Goal: Task Accomplishment & Management: Manage account settings

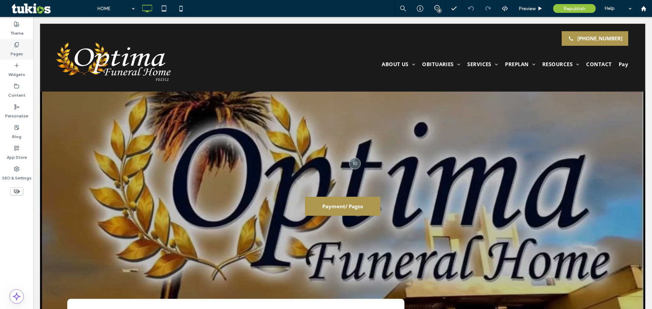
click at [19, 46] on div "Pages" at bounding box center [16, 49] width 33 height 21
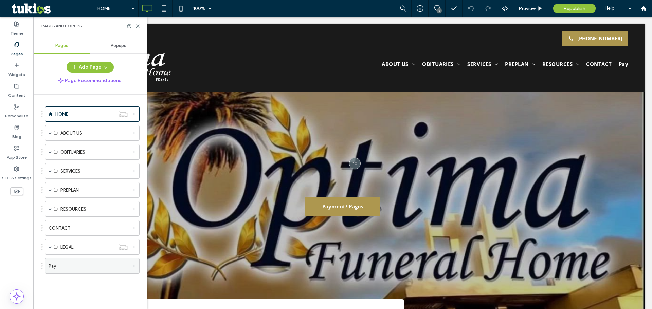
click at [68, 268] on div "Pay" at bounding box center [88, 266] width 79 height 7
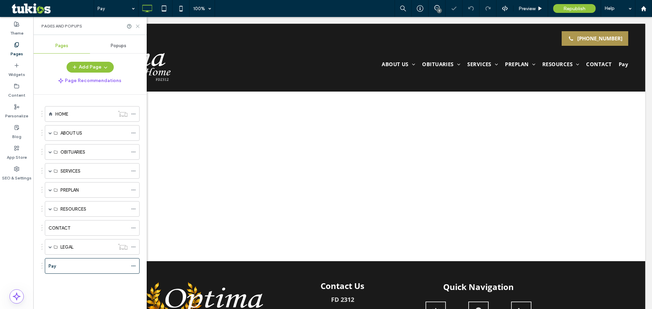
click at [137, 28] on icon at bounding box center [137, 26] width 5 height 5
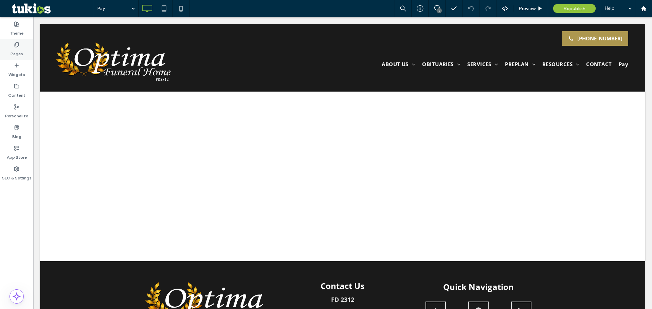
click at [21, 53] on label "Pages" at bounding box center [17, 53] width 13 height 10
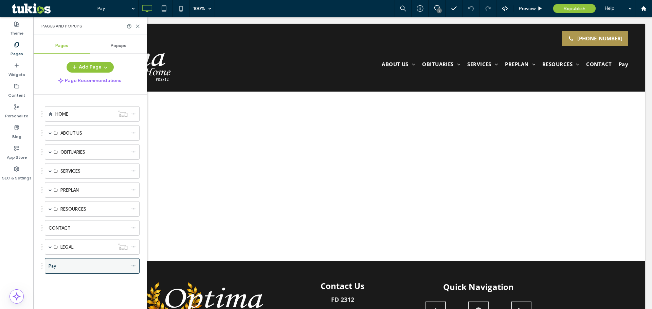
click at [133, 266] on use at bounding box center [133, 266] width 4 height 1
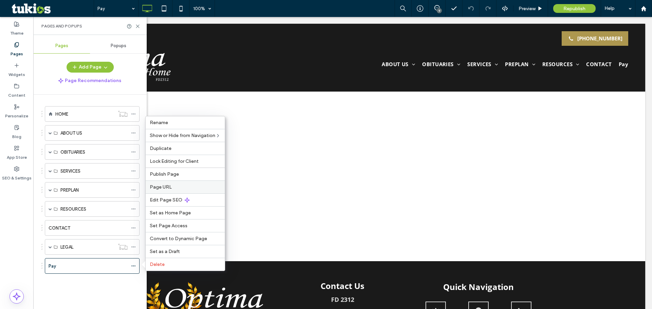
click at [191, 189] on label "Page URL" at bounding box center [185, 187] width 71 height 6
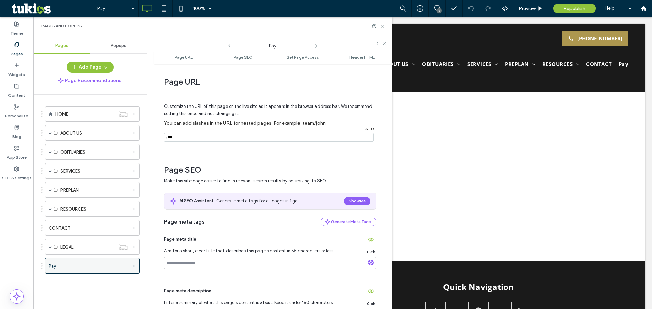
click at [132, 267] on icon at bounding box center [133, 266] width 5 height 5
click at [105, 68] on use "button" at bounding box center [105, 68] width 3 height 2
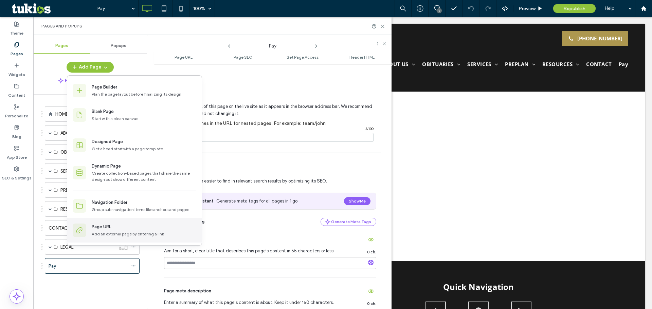
click at [131, 229] on div "Page URL" at bounding box center [144, 227] width 105 height 7
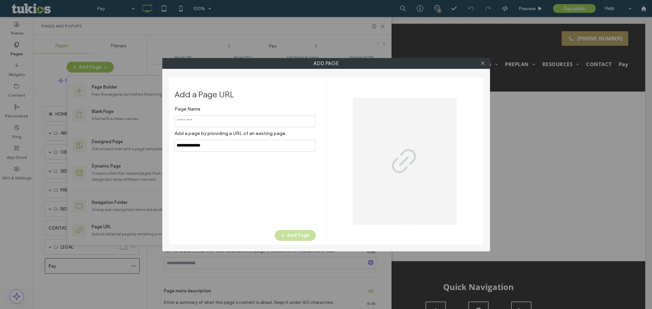
click at [222, 121] on input "notEmpty" at bounding box center [244, 121] width 141 height 12
type input "*"
type input "********"
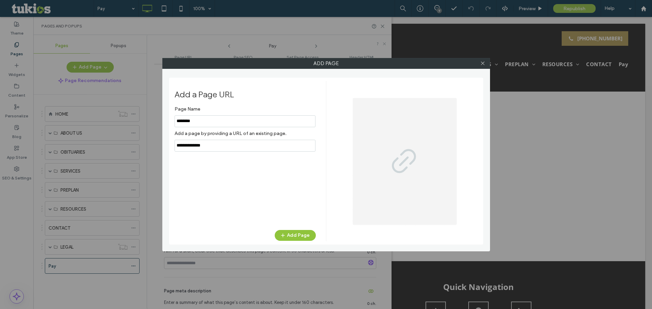
click at [231, 142] on input "notEmpty,url" at bounding box center [244, 146] width 141 height 12
paste input "**********"
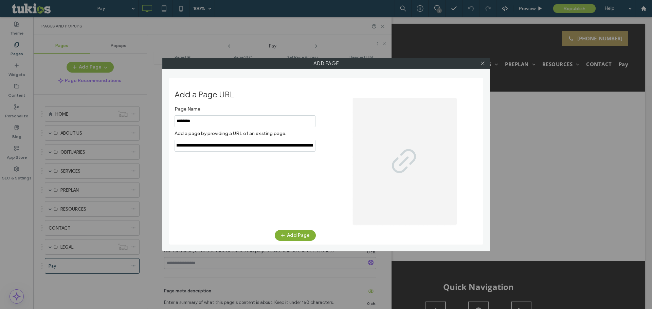
type input "**********"
click at [287, 235] on span "button" at bounding box center [283, 235] width 7 height 10
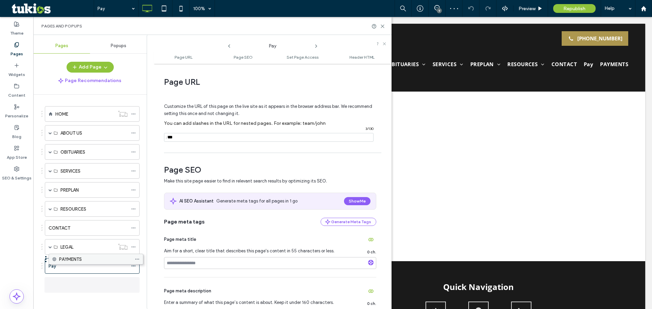
drag, startPoint x: 84, startPoint y: 288, endPoint x: 87, endPoint y: 264, distance: 23.7
drag, startPoint x: 76, startPoint y: 282, endPoint x: 76, endPoint y: 253, distance: 29.2
click at [136, 284] on div at bounding box center [135, 285] width 8 height 10
click at [132, 284] on icon at bounding box center [133, 285] width 5 height 5
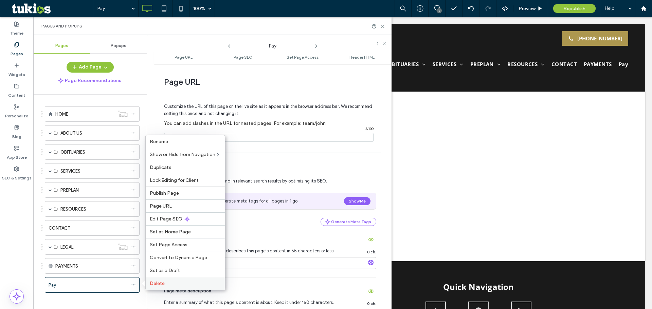
click at [152, 286] on span "Delete" at bounding box center [157, 284] width 15 height 6
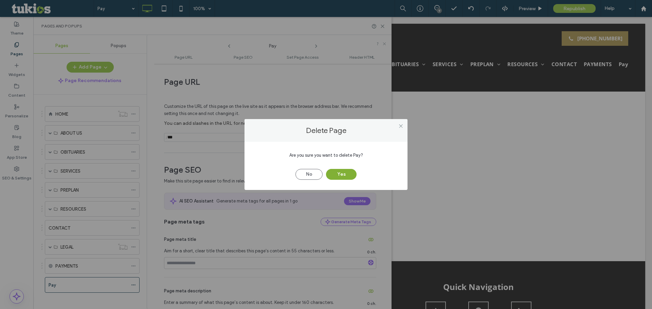
click at [349, 175] on button "Yes" at bounding box center [341, 174] width 31 height 11
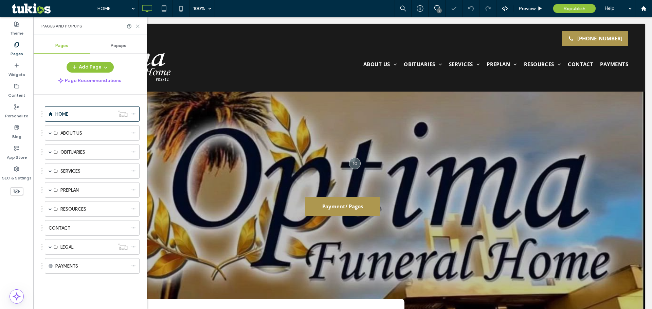
click at [138, 29] on div "Pages and Popups" at bounding box center [89, 26] width 113 height 18
click at [136, 25] on icon at bounding box center [137, 26] width 5 height 5
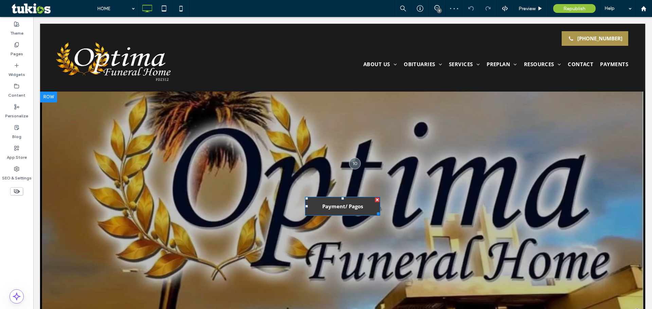
click at [342, 206] on span "Payment/ Pagos" at bounding box center [342, 206] width 41 height 7
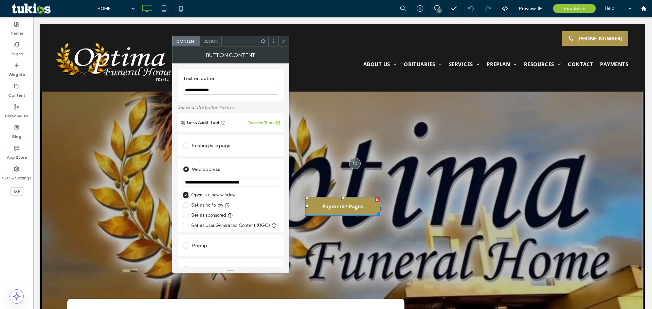
click at [263, 185] on input "**********" at bounding box center [230, 182] width 95 height 9
paste input "**********"
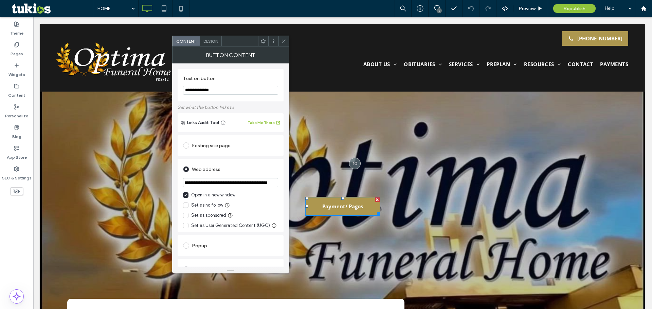
type input "**********"
click at [285, 42] on icon at bounding box center [283, 41] width 5 height 5
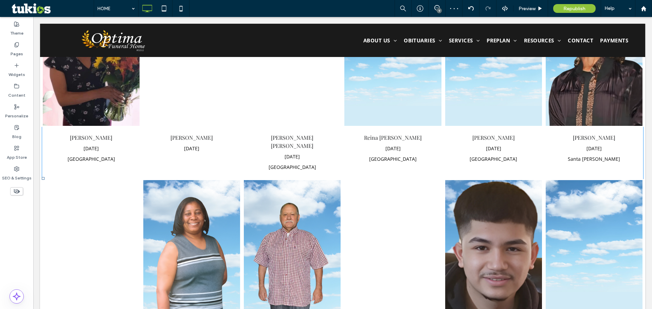
scroll to position [679, 0]
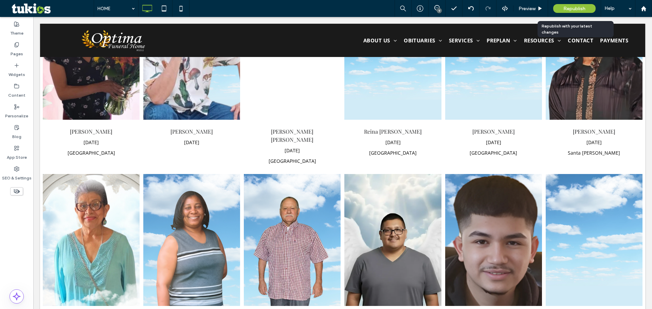
click at [574, 7] on span "Republish" at bounding box center [574, 9] width 22 height 6
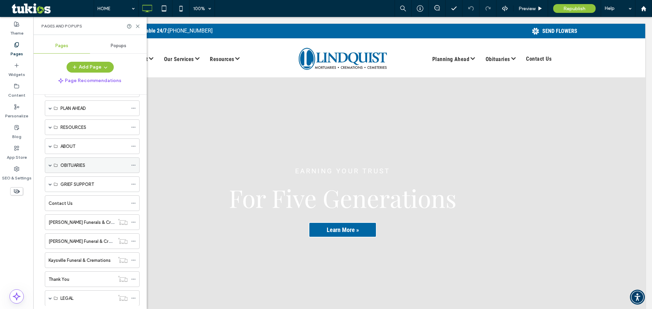
scroll to position [27, 0]
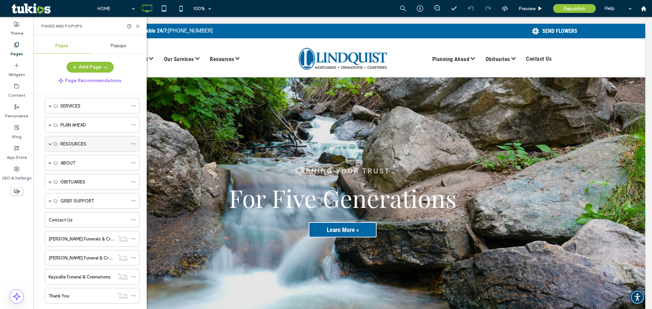
click at [49, 144] on span at bounding box center [50, 143] width 3 height 3
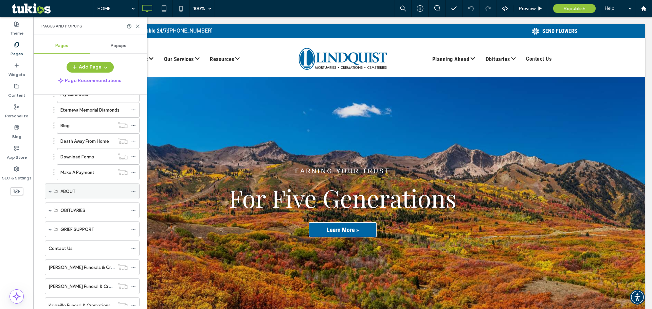
scroll to position [197, 0]
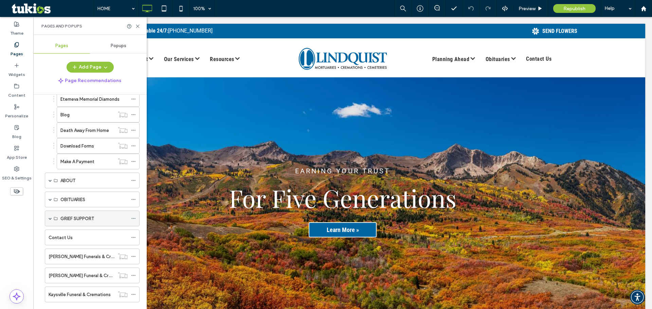
click at [50, 218] on span at bounding box center [50, 218] width 3 height 3
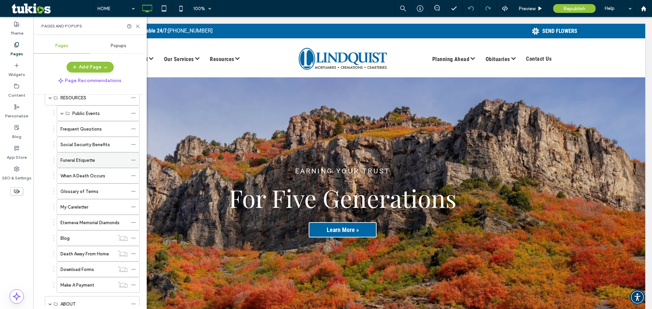
scroll to position [39, 0]
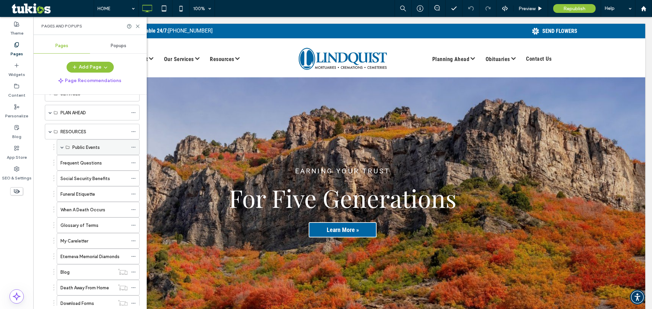
click at [63, 148] on span at bounding box center [61, 147] width 3 height 3
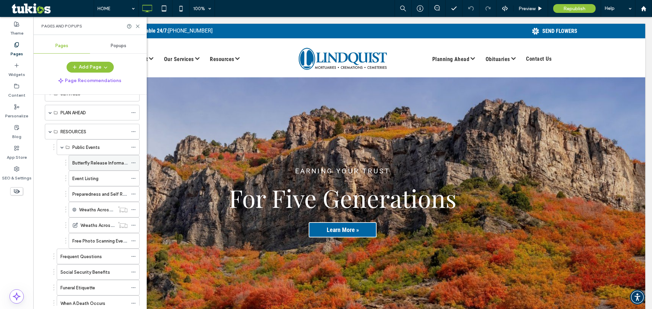
click at [97, 162] on label "Butterfly Release Information" at bounding box center [102, 163] width 60 height 12
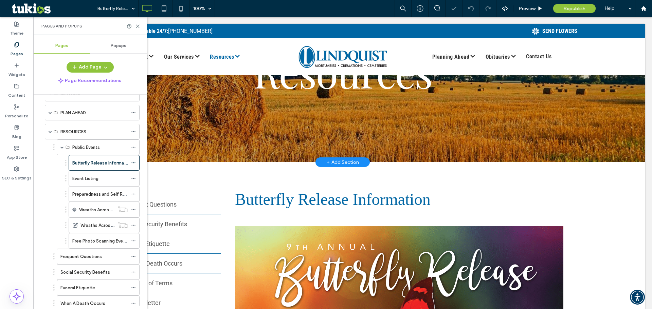
scroll to position [102, 0]
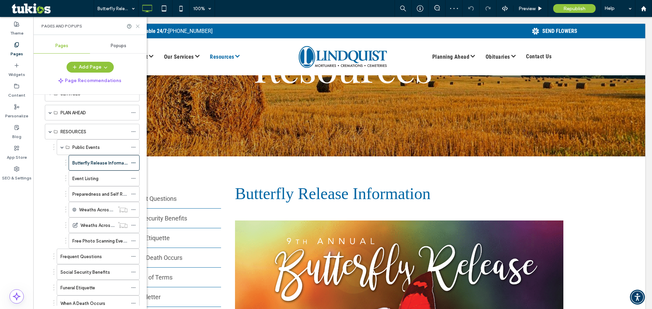
click at [136, 27] on icon at bounding box center [137, 26] width 5 height 5
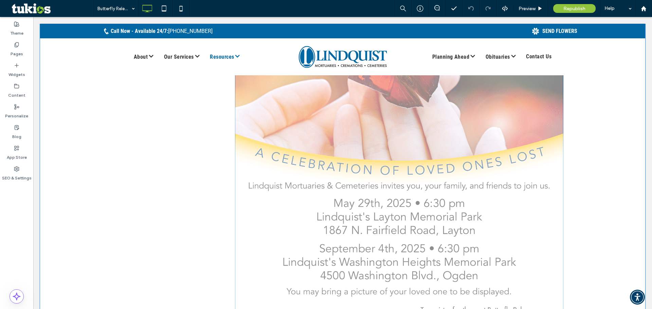
scroll to position [373, 0]
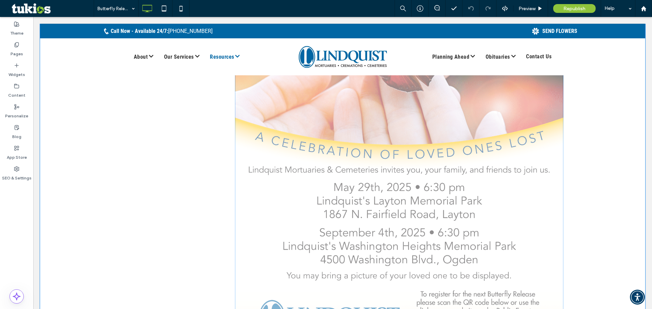
click at [378, 161] on img at bounding box center [399, 161] width 328 height 425
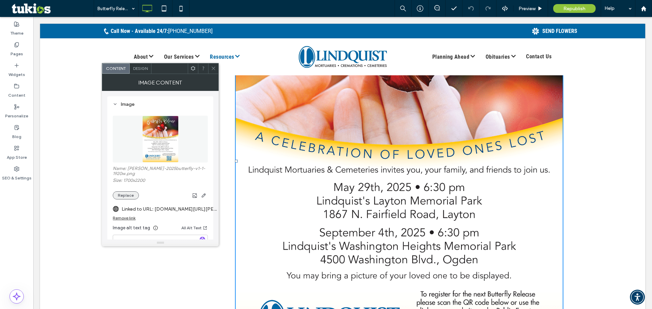
click at [123, 196] on button "Replace" at bounding box center [126, 195] width 26 height 8
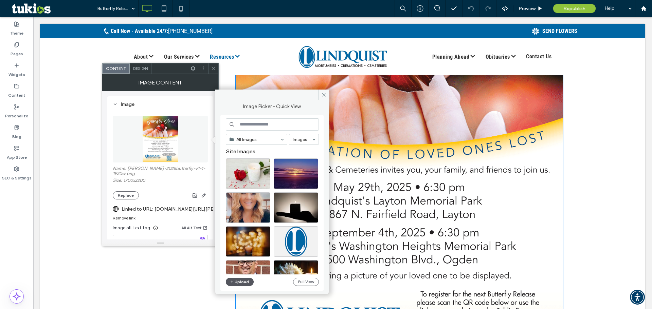
click at [243, 283] on button "Upload" at bounding box center [240, 282] width 28 height 8
click at [323, 97] on icon at bounding box center [323, 94] width 5 height 5
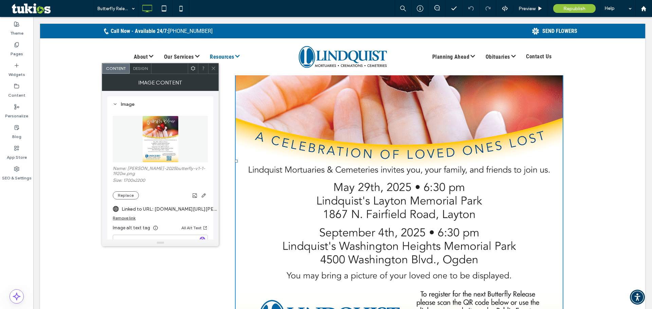
click at [212, 71] on span at bounding box center [213, 68] width 5 height 10
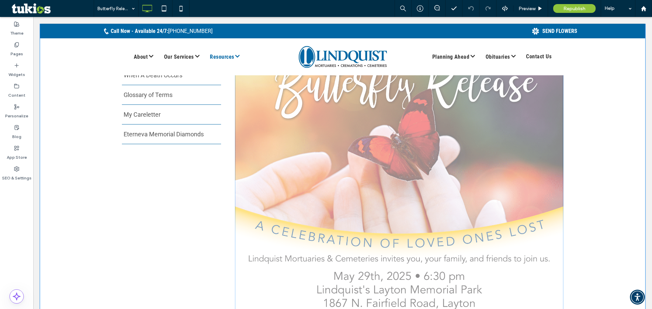
scroll to position [272, 0]
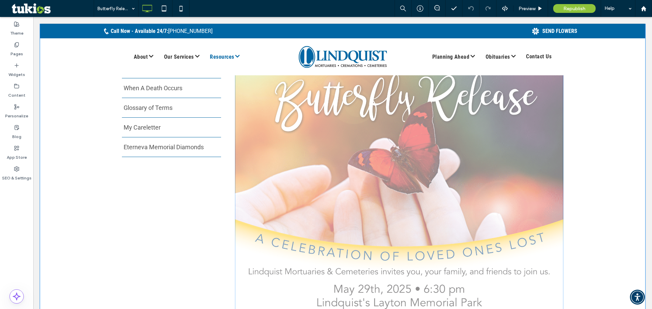
click at [350, 188] on img at bounding box center [399, 263] width 328 height 425
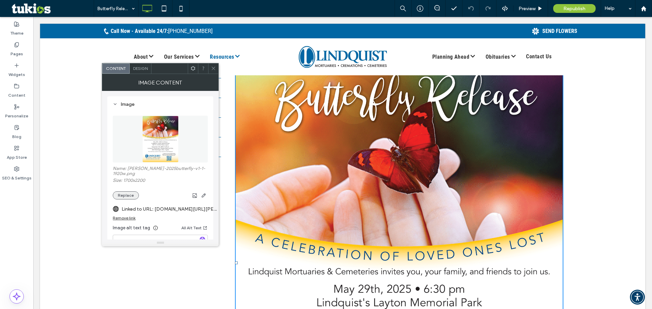
click at [125, 194] on button "Replace" at bounding box center [126, 195] width 26 height 8
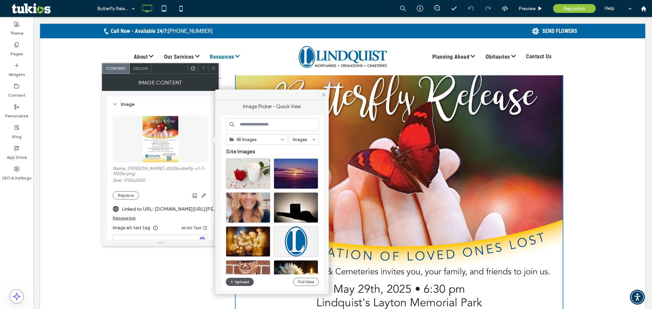
click at [239, 285] on button "Upload" at bounding box center [240, 282] width 28 height 8
click at [247, 281] on button "Upload" at bounding box center [240, 282] width 28 height 8
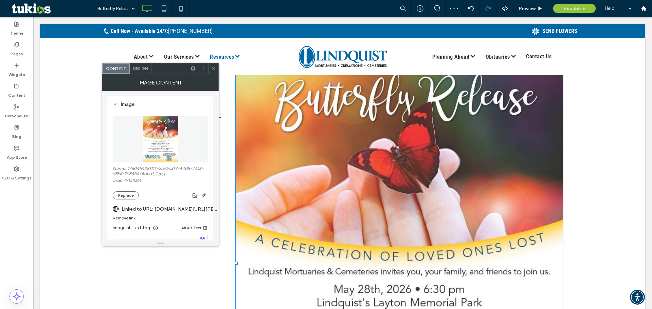
click at [213, 70] on icon at bounding box center [213, 68] width 5 height 5
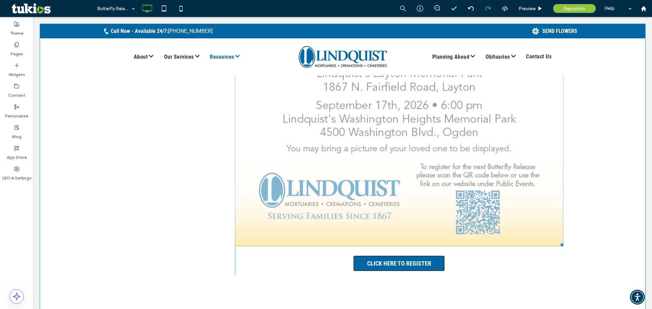
scroll to position [543, 0]
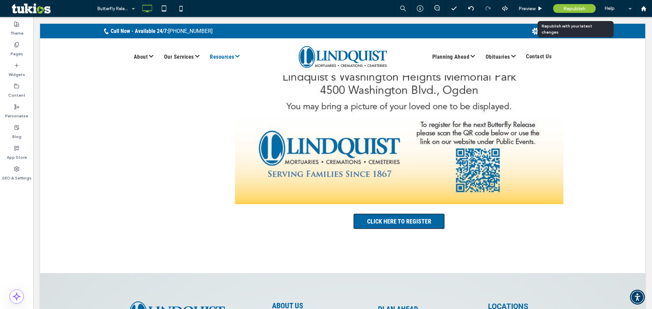
click at [580, 8] on span "Republish" at bounding box center [574, 9] width 22 height 6
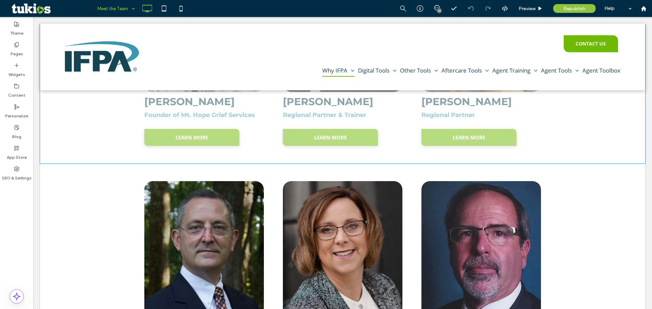
scroll to position [1629, 0]
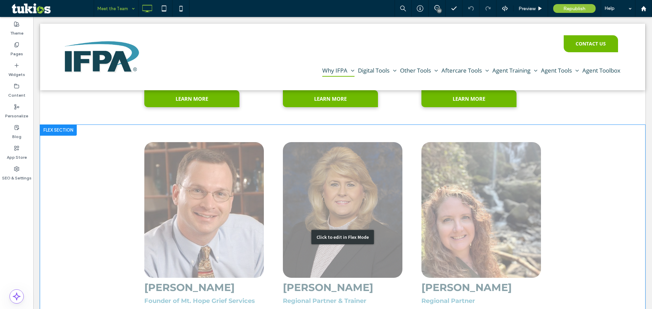
click at [221, 199] on div "Click to edit in Flex Mode" at bounding box center [342, 237] width 605 height 225
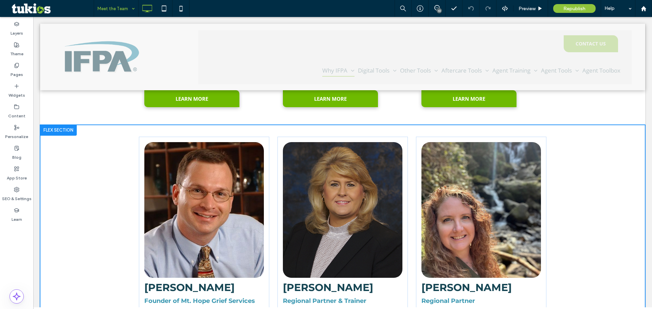
scroll to position [1541, 0]
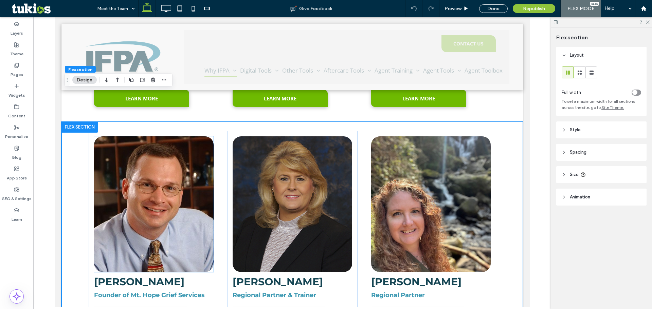
click at [165, 184] on img at bounding box center [153, 204] width 119 height 136
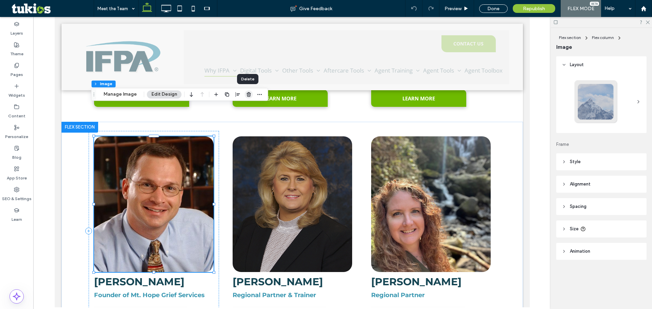
click at [248, 94] on icon "button" at bounding box center [248, 94] width 5 height 5
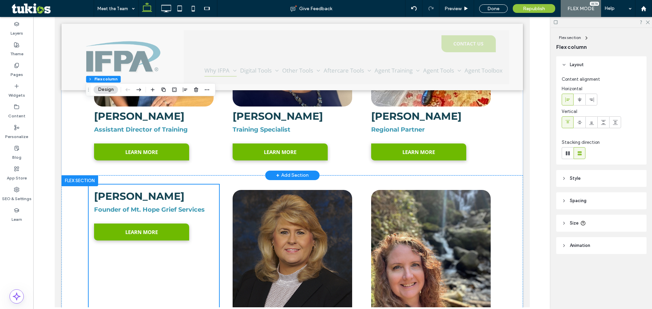
scroll to position [1473, 0]
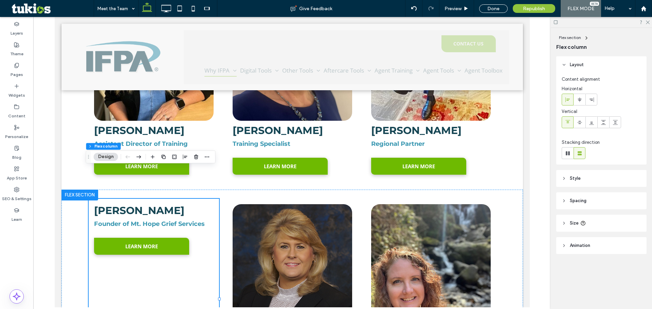
click at [78, 190] on div at bounding box center [79, 195] width 37 height 11
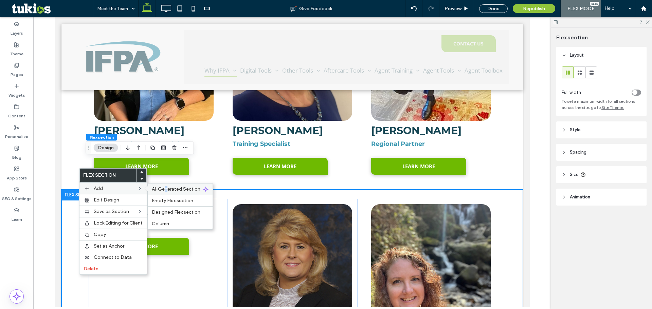
click at [166, 193] on div "AI-Generated Section" at bounding box center [180, 189] width 65 height 12
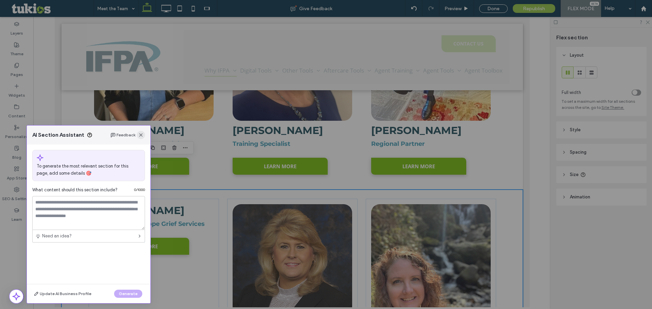
click at [140, 138] on span "button" at bounding box center [141, 135] width 8 height 8
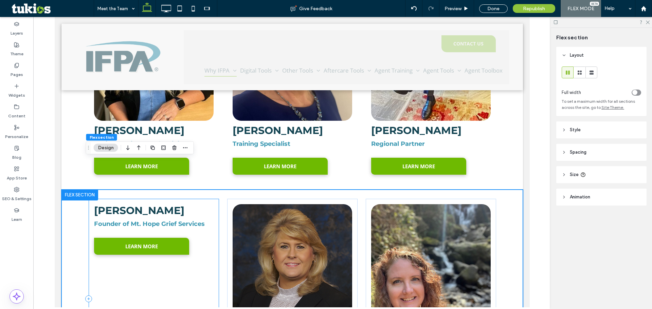
click at [123, 256] on div "Jason Troyer Founder of Mt. Hope Grief Services LEARN MORE" at bounding box center [153, 299] width 130 height 201
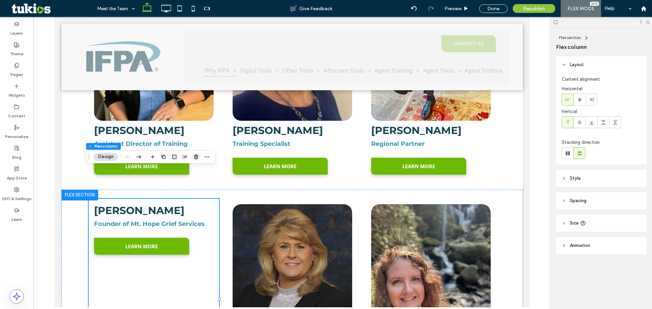
click at [195, 157] on use "button" at bounding box center [196, 157] width 4 height 4
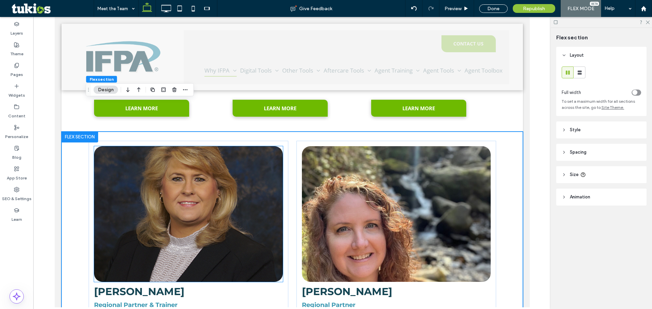
scroll to position [1541, 0]
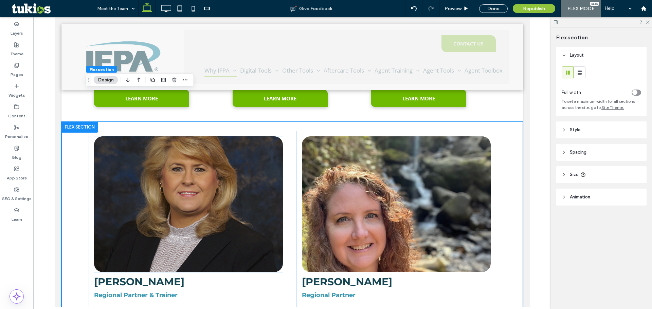
click at [218, 167] on img at bounding box center [188, 204] width 189 height 136
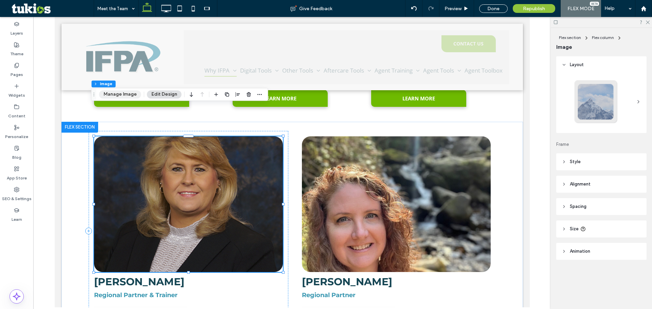
click at [127, 95] on button "Manage Image" at bounding box center [120, 94] width 42 height 8
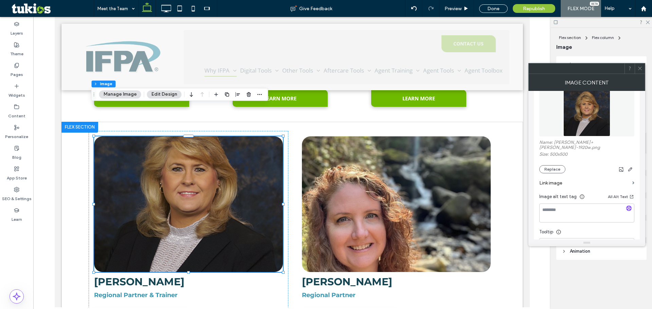
scroll to position [0, 0]
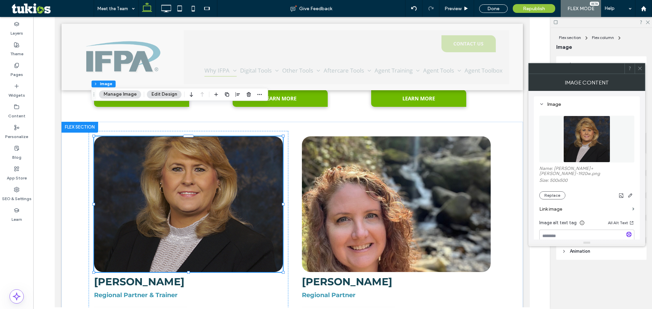
click at [640, 71] on icon at bounding box center [639, 68] width 5 height 5
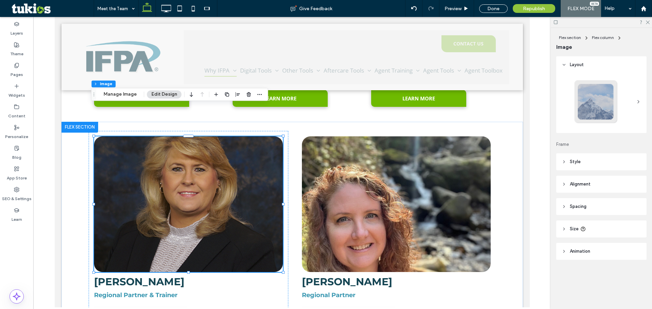
click at [565, 184] on icon at bounding box center [563, 184] width 5 height 5
click at [562, 226] on icon at bounding box center [563, 226] width 5 height 5
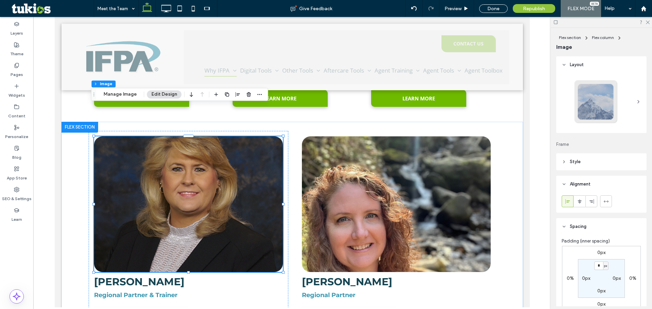
click at [565, 161] on icon at bounding box center [563, 162] width 5 height 5
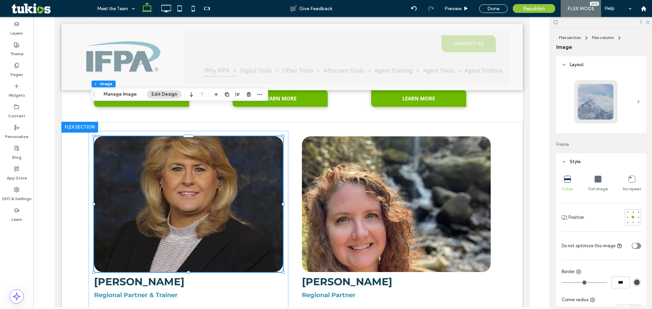
scroll to position [34, 0]
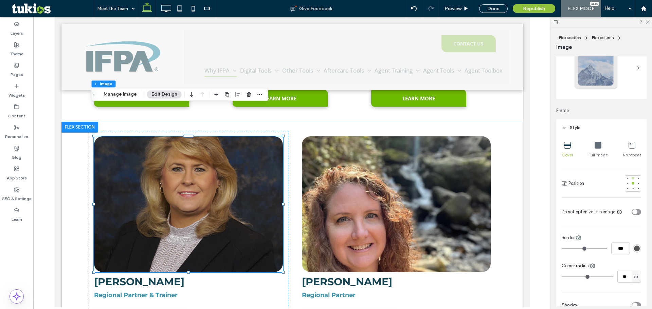
click at [631, 179] on div at bounding box center [632, 178] width 5 height 5
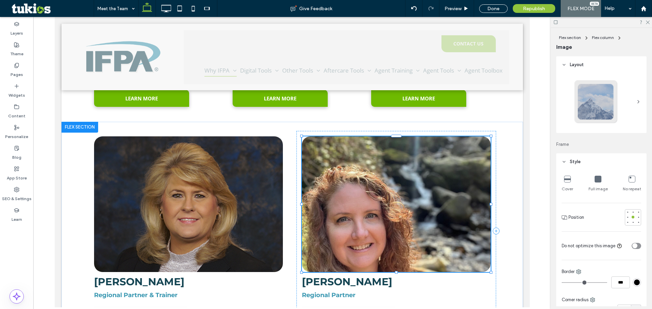
type input "**"
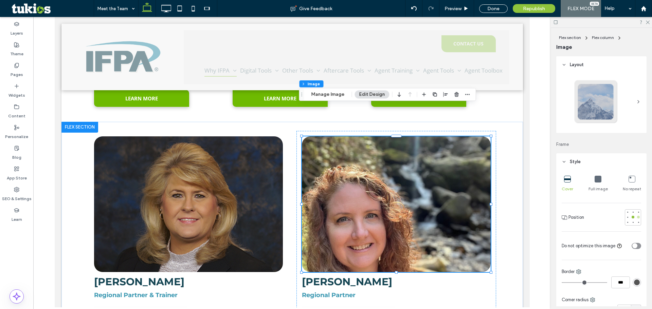
click at [636, 219] on div at bounding box center [638, 217] width 5 height 5
click at [626, 218] on div at bounding box center [627, 217] width 3 height 3
click at [631, 217] on div at bounding box center [632, 217] width 3 height 3
click at [631, 223] on div at bounding box center [632, 222] width 3 height 3
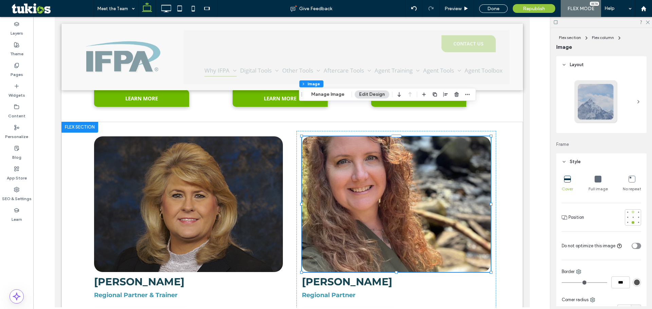
click at [631, 213] on div at bounding box center [632, 212] width 3 height 3
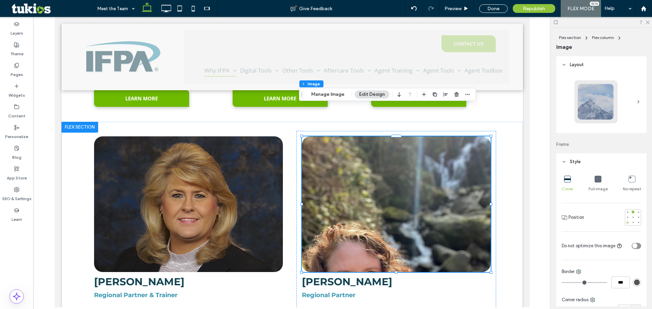
click at [625, 225] on div at bounding box center [627, 222] width 5 height 5
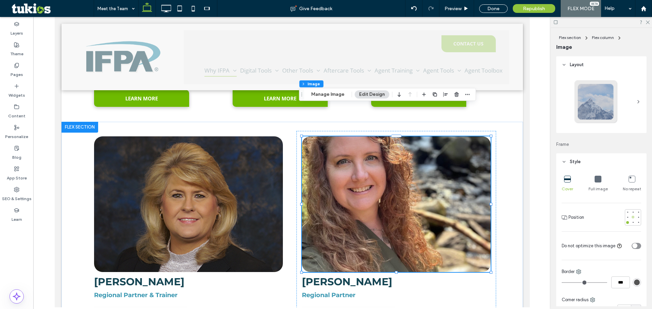
click at [631, 217] on div at bounding box center [632, 217] width 3 height 3
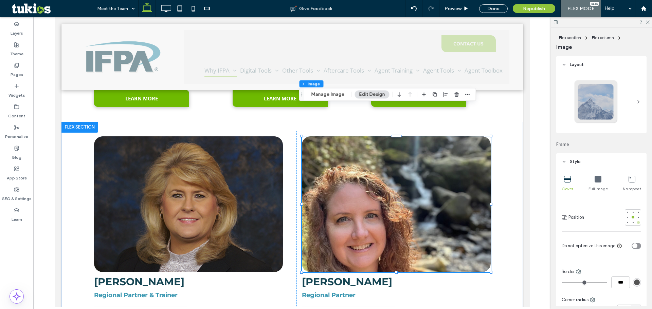
click at [637, 223] on div at bounding box center [638, 222] width 3 height 3
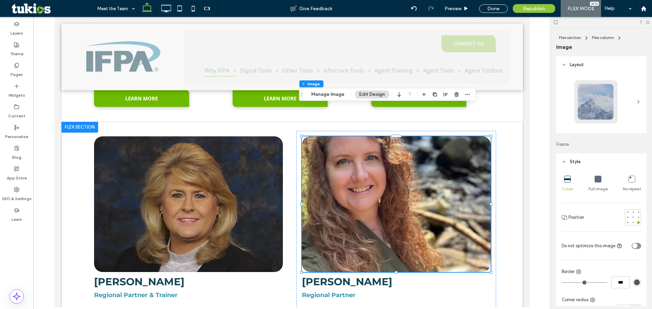
click at [594, 178] on icon at bounding box center [597, 179] width 7 height 7
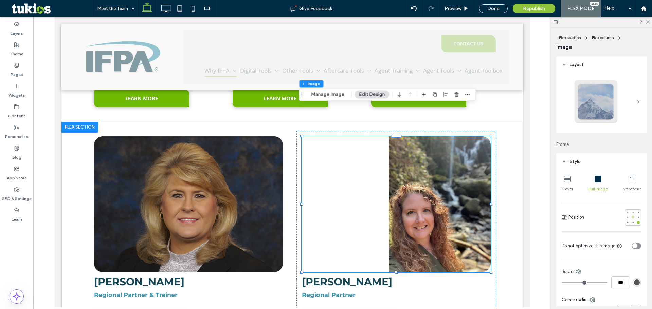
click at [631, 217] on div at bounding box center [632, 217] width 3 height 3
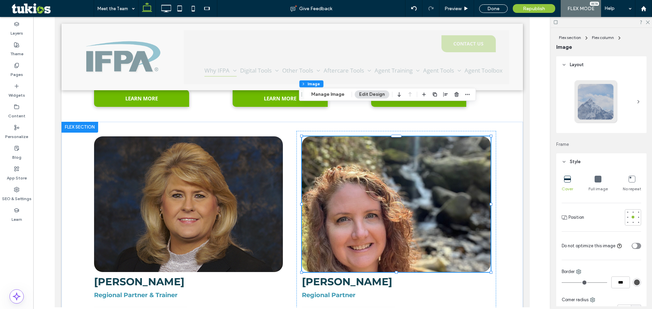
click at [590, 179] on div "Full image" at bounding box center [597, 184] width 19 height 22
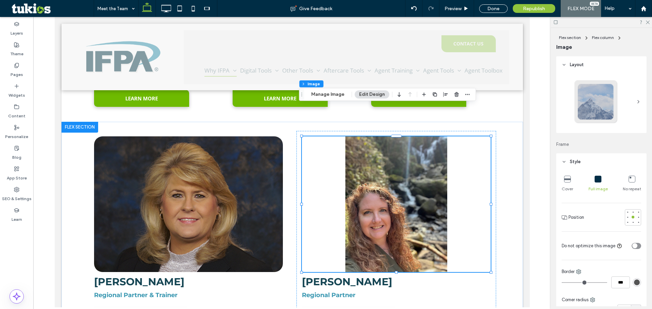
click at [567, 180] on icon at bounding box center [567, 179] width 7 height 7
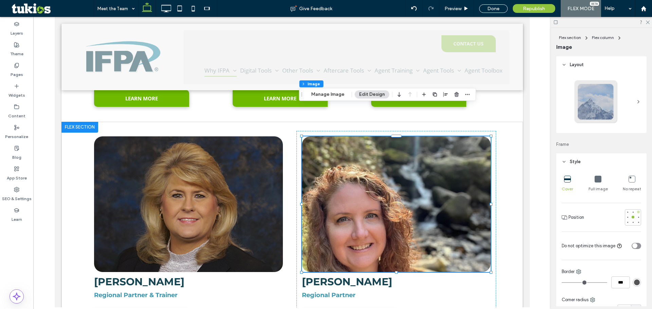
click at [637, 213] on div at bounding box center [638, 212] width 3 height 3
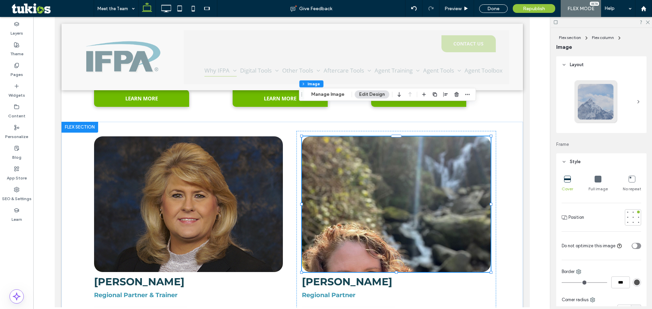
click at [632, 219] on div at bounding box center [633, 217] width 16 height 16
click at [631, 219] on div at bounding box center [632, 217] width 5 height 5
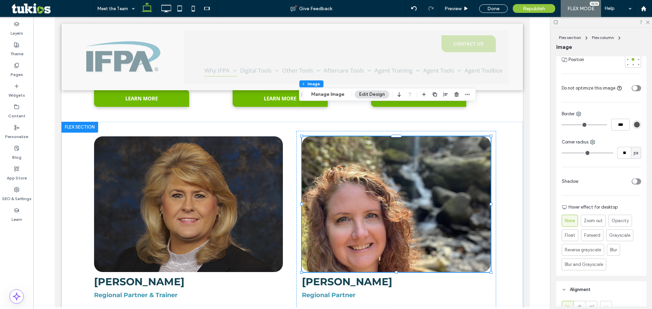
scroll to position [170, 0]
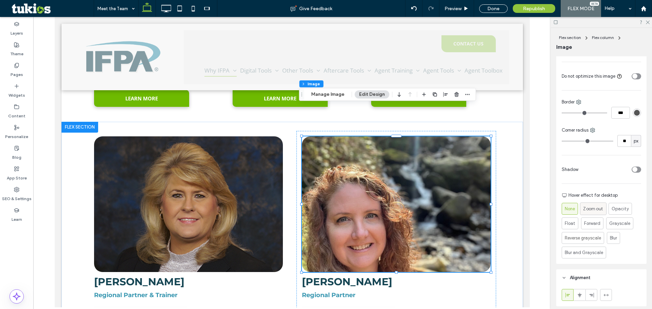
click at [589, 211] on span "Zoom out" at bounding box center [593, 208] width 20 height 7
click at [577, 209] on label "None" at bounding box center [569, 209] width 16 height 12
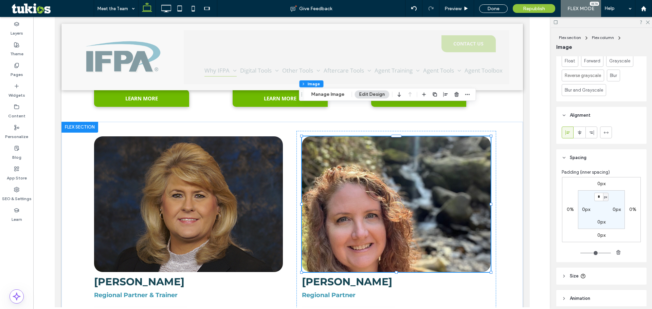
scroll to position [360, 0]
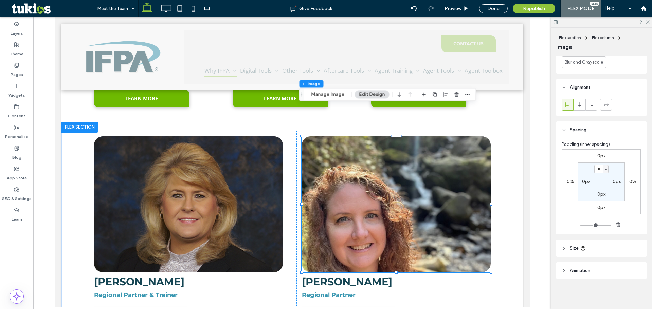
click at [562, 247] on icon at bounding box center [563, 248] width 5 height 5
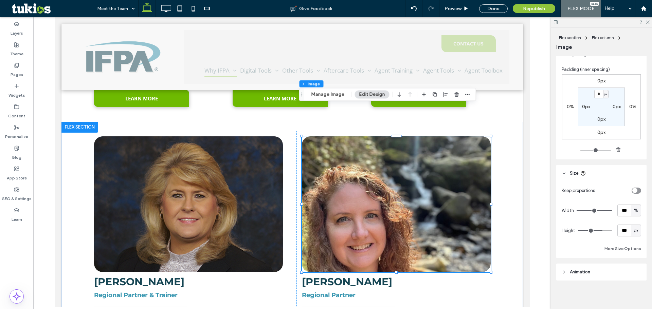
scroll to position [437, 0]
type input "**"
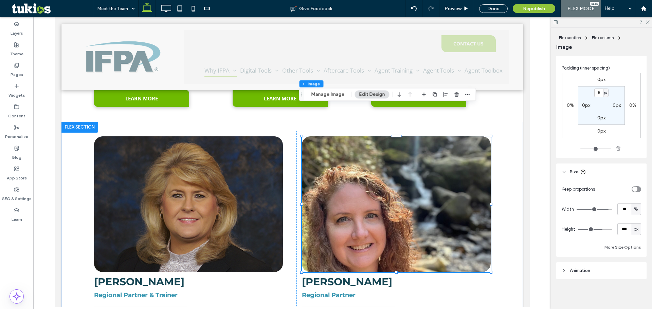
type input "**"
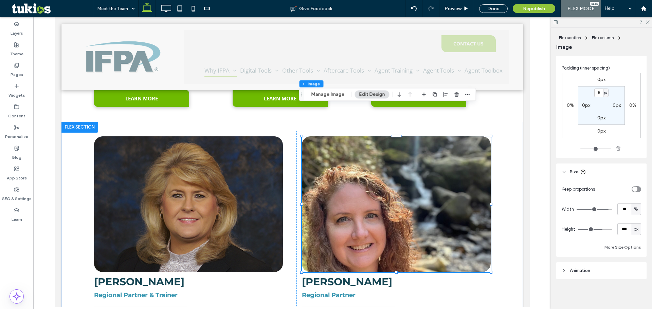
type input "**"
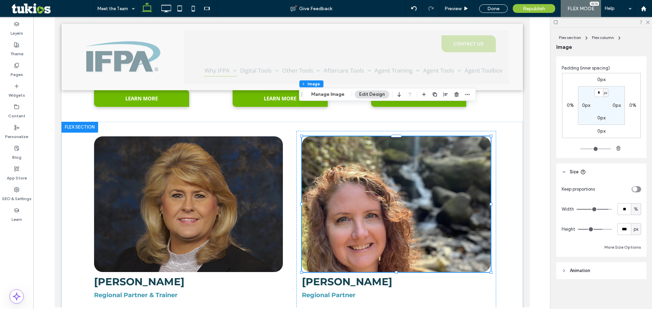
type input "**"
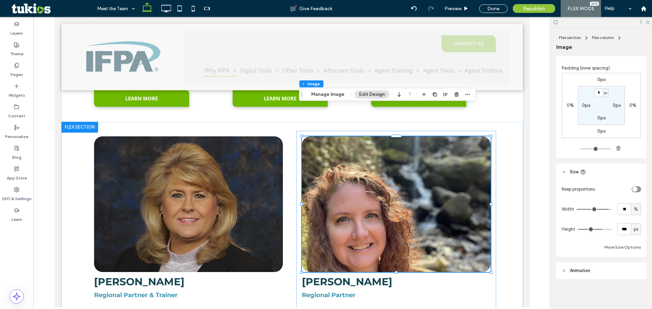
type input "**"
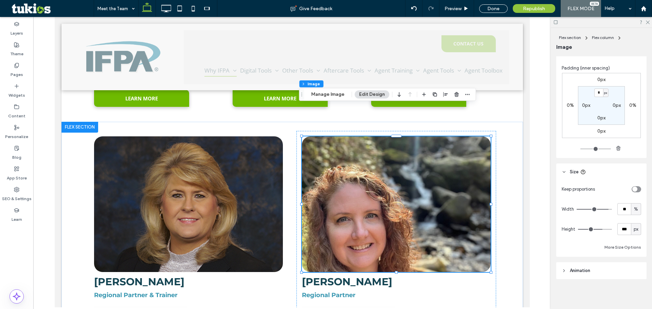
type input "**"
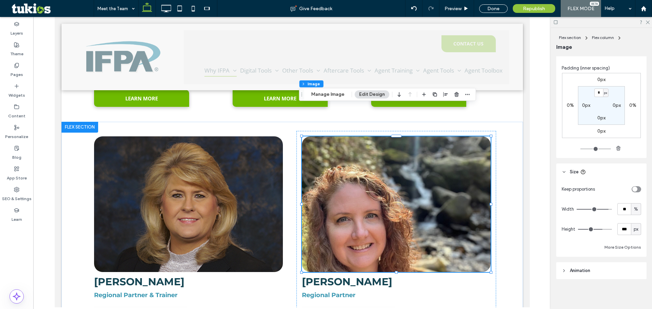
type input "**"
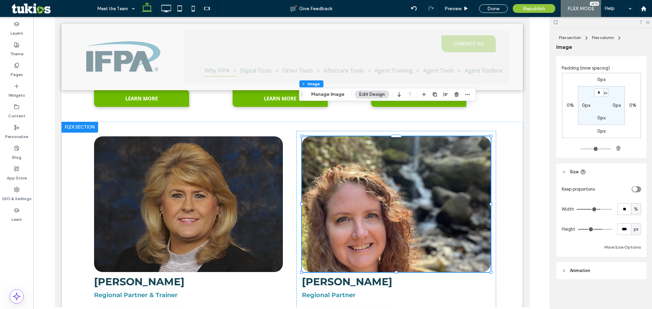
type input "**"
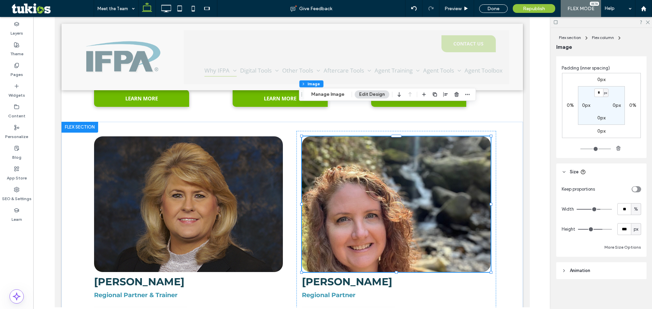
type input "**"
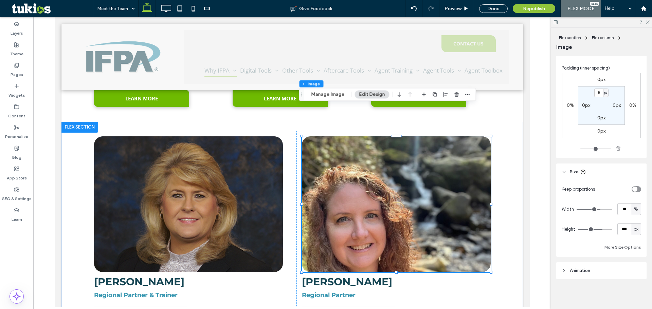
type input "**"
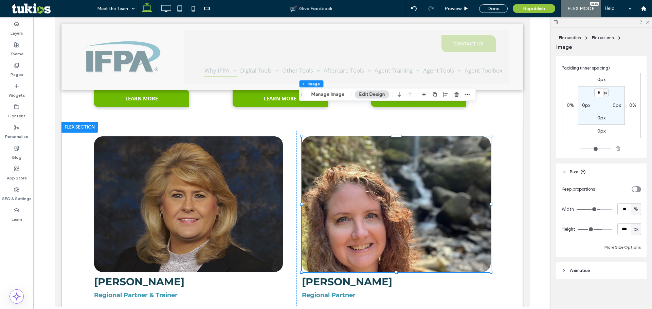
type input "**"
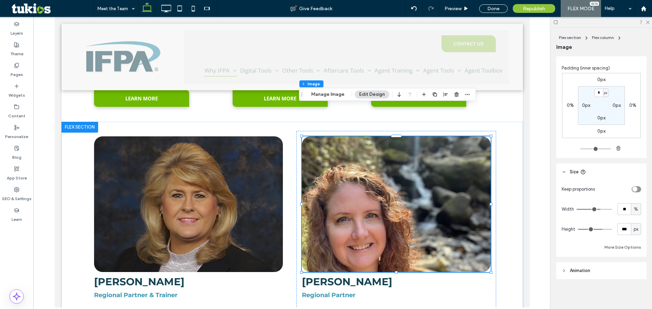
type input "**"
drag, startPoint x: 605, startPoint y: 209, endPoint x: 589, endPoint y: 210, distance: 15.3
click at [589, 210] on input "range" at bounding box center [593, 209] width 35 height 1
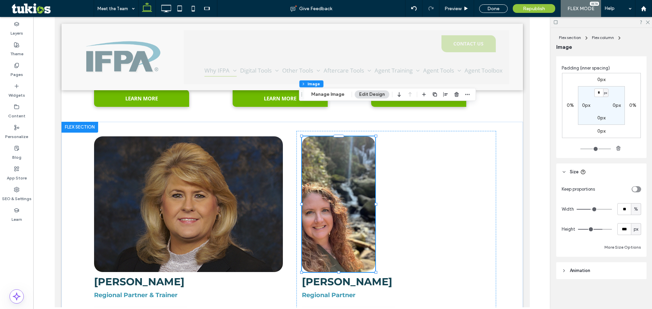
type input "**"
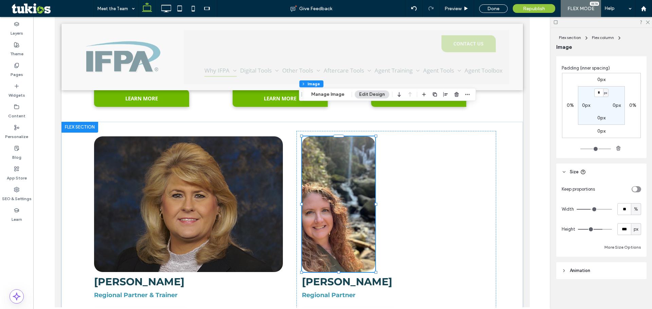
type input "**"
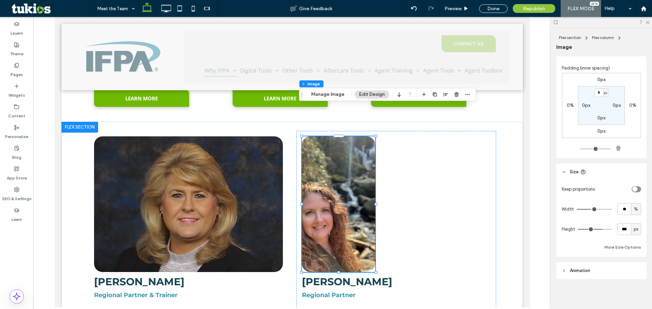
type input "**"
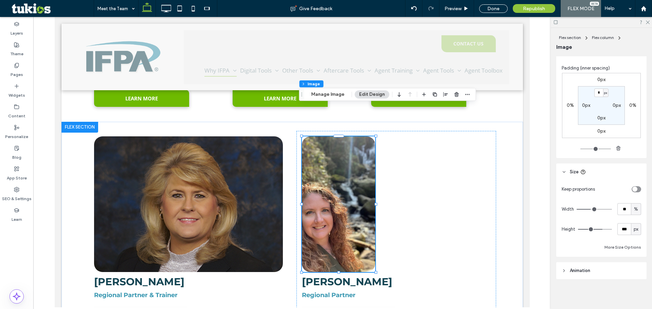
type input "**"
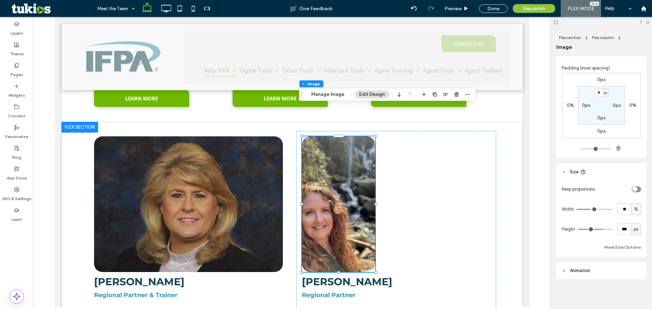
type input "**"
type input "***"
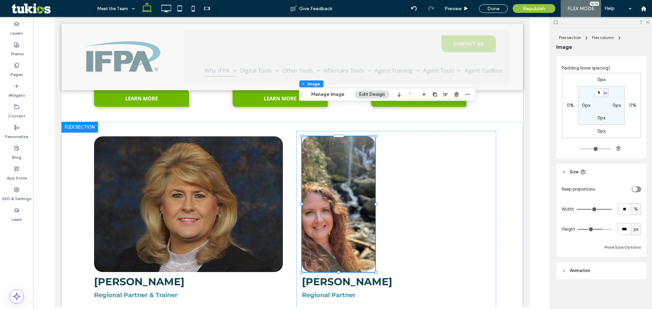
type input "***"
drag, startPoint x: 589, startPoint y: 210, endPoint x: 608, endPoint y: 210, distance: 19.0
type input "***"
click at [608, 210] on input "range" at bounding box center [593, 209] width 35 height 1
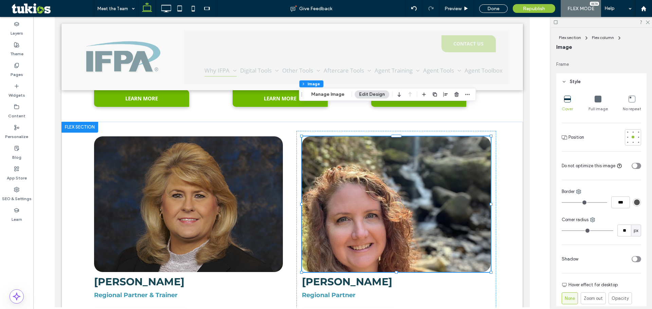
scroll to position [63, 0]
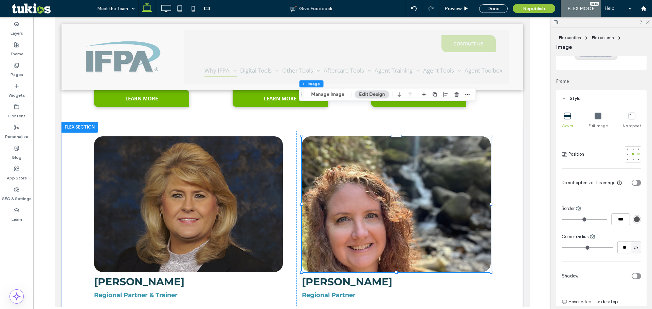
click at [637, 153] on div at bounding box center [638, 154] width 3 height 3
click at [626, 155] on div at bounding box center [627, 154] width 3 height 3
click at [636, 148] on div at bounding box center [638, 149] width 5 height 5
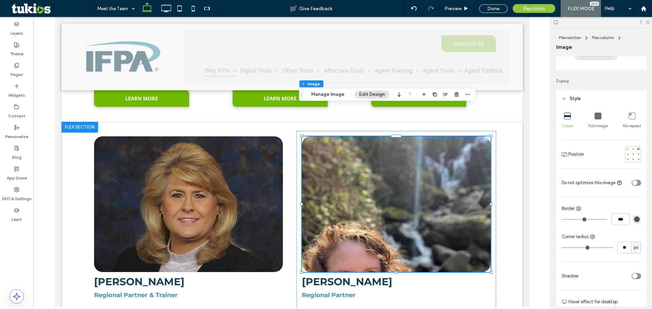
click at [626, 149] on div at bounding box center [627, 149] width 3 height 3
click at [626, 159] on div at bounding box center [627, 159] width 3 height 3
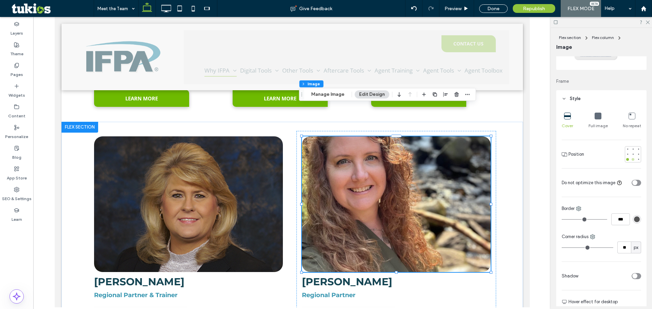
click at [630, 158] on div at bounding box center [632, 159] width 5 height 5
click at [630, 156] on div at bounding box center [632, 154] width 5 height 5
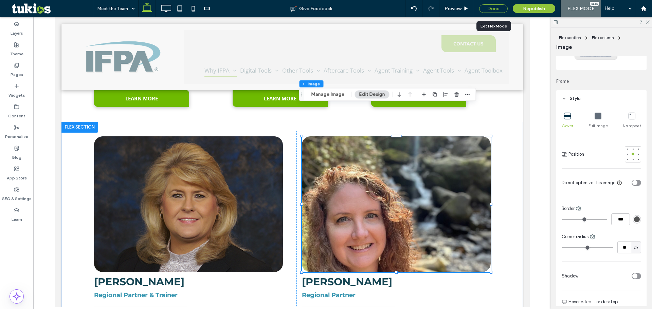
click at [498, 7] on div "Done" at bounding box center [493, 8] width 29 height 8
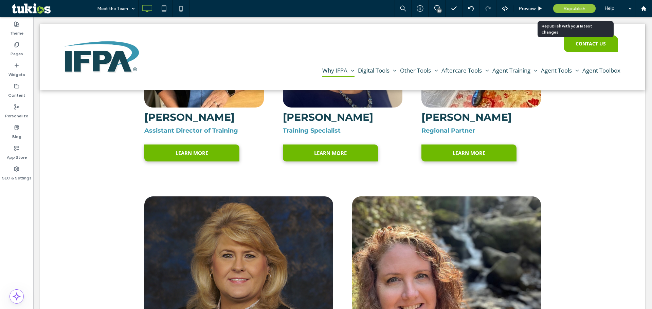
click at [577, 10] on span "Republish" at bounding box center [574, 9] width 22 height 6
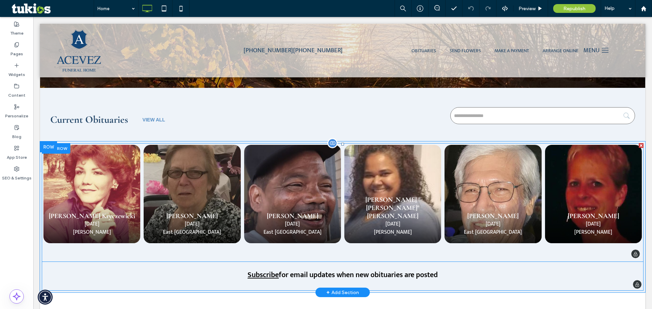
scroll to position [204, 0]
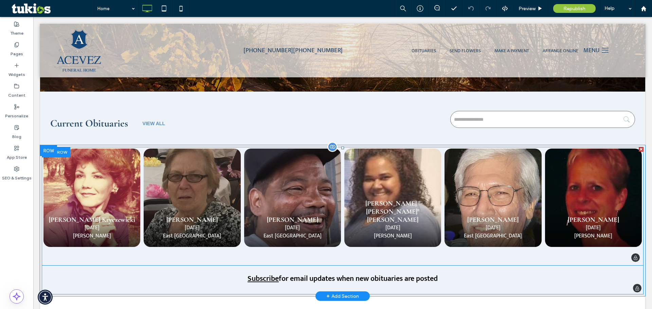
click at [184, 197] on span at bounding box center [343, 206] width 602 height 119
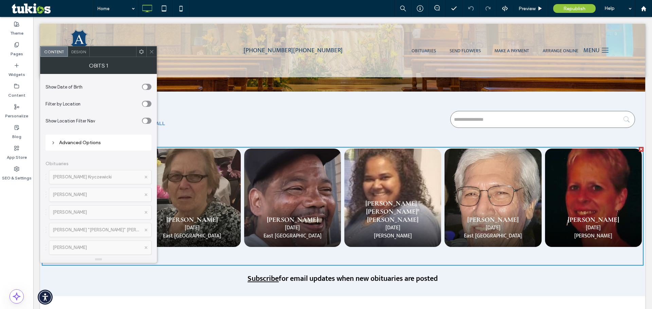
scroll to position [136, 0]
click at [79, 141] on div "Advanced Options" at bounding box center [98, 143] width 95 height 6
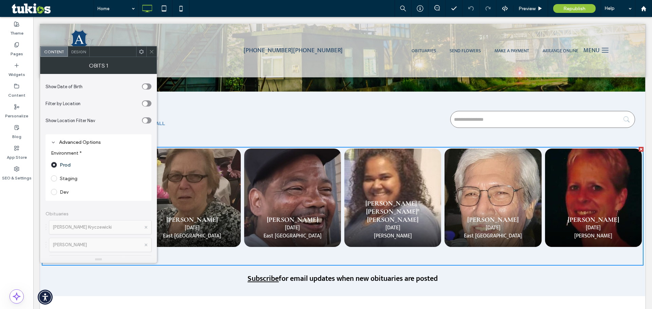
click at [88, 138] on div "Advanced Options" at bounding box center [98, 142] width 95 height 9
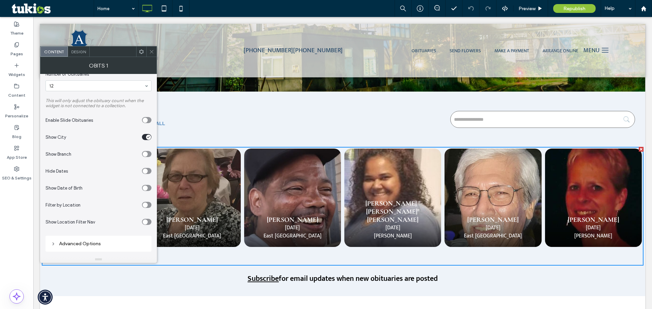
scroll to position [0, 0]
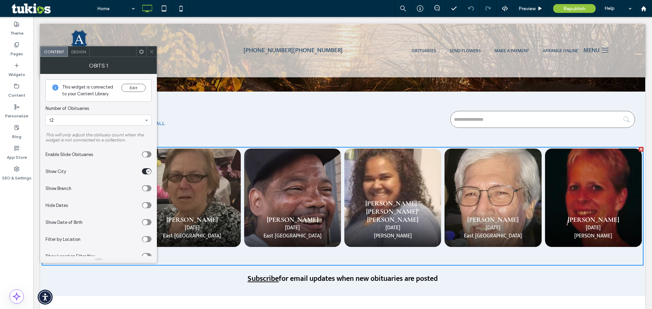
click at [149, 51] on icon at bounding box center [151, 51] width 5 height 5
